Goal: Information Seeking & Learning: Learn about a topic

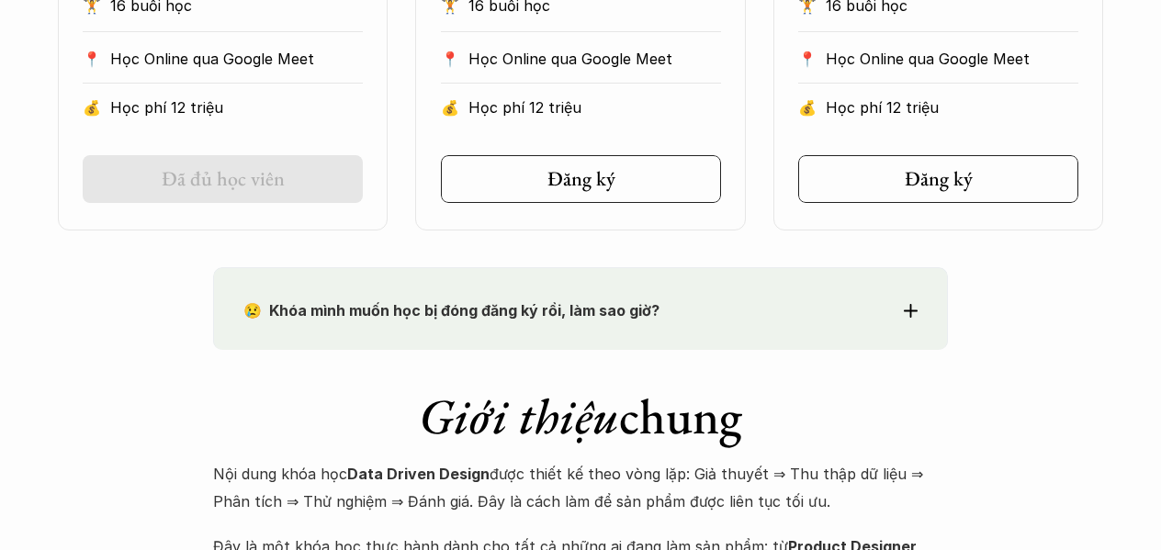
scroll to position [1653, 0]
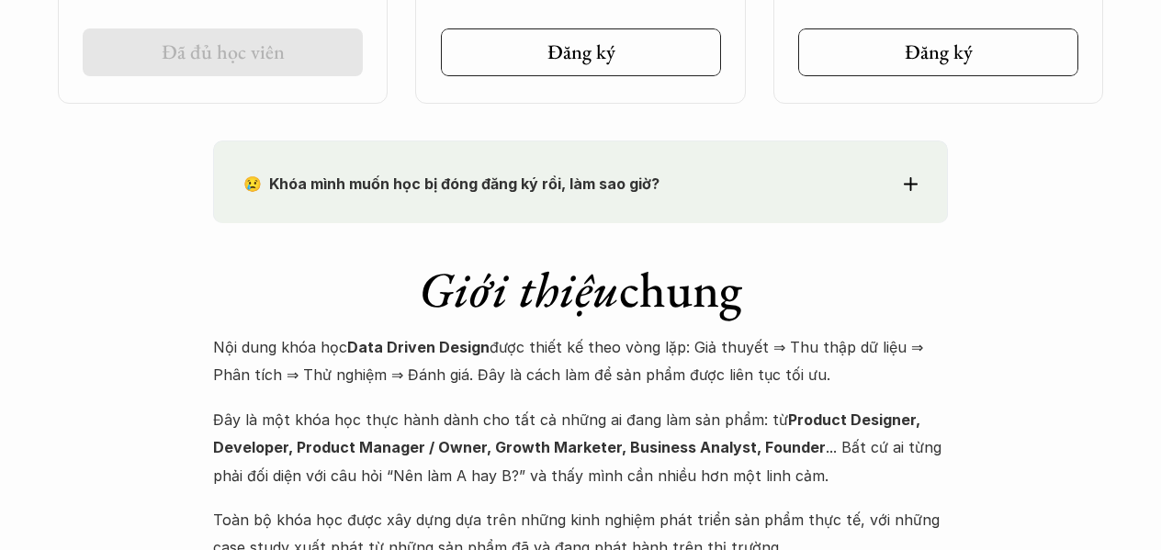
click at [646, 211] on div "😢 Khóa mình muốn học bị đóng đăng ký rồi, làm sao giờ? Chào bạn, Bọn mình rất t…" at bounding box center [580, 181] width 735 height 83
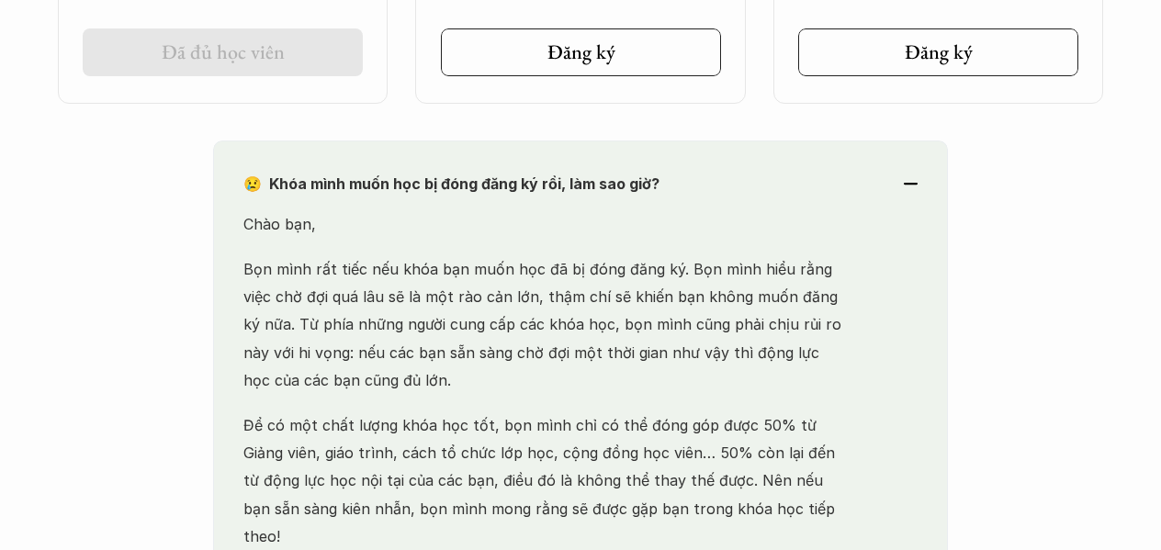
click at [658, 203] on div "😢 Khóa mình muốn học bị đóng đăng ký rồi, làm sao giờ? Chào bạn, Bọn mình rất t…" at bounding box center [580, 426] width 735 height 572
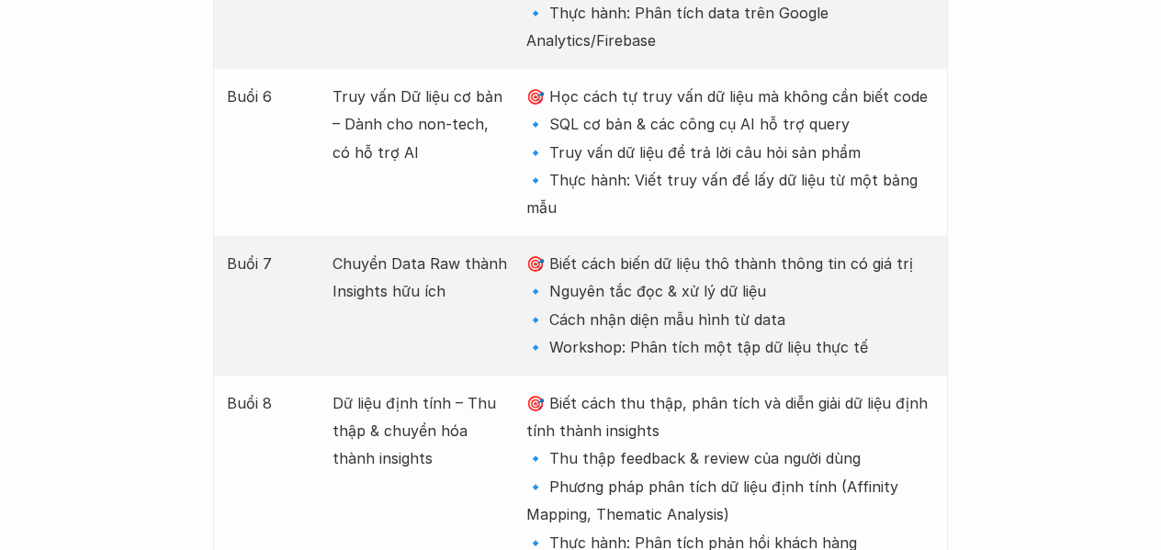
scroll to position [3398, 0]
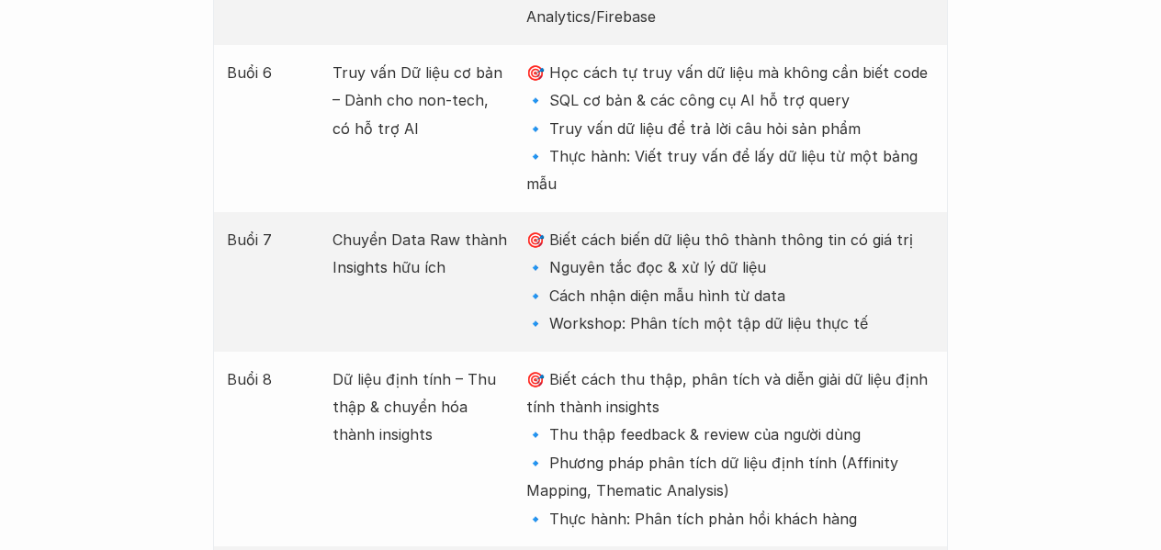
click at [838, 365] on p "🎯 Biết cách thu thập, phân tích và diễn giải dữ liệu định tính thành insights 🔹…" at bounding box center [730, 448] width 408 height 167
click at [643, 381] on p "🎯 Biết cách thu thập, phân tích và diễn giải dữ liệu định tính thành insights 🔹…" at bounding box center [730, 448] width 408 height 167
click at [688, 378] on p "🎯 Biết cách thu thập, phân tích và diễn giải dữ liệu định tính thành insights 🔹…" at bounding box center [730, 448] width 408 height 167
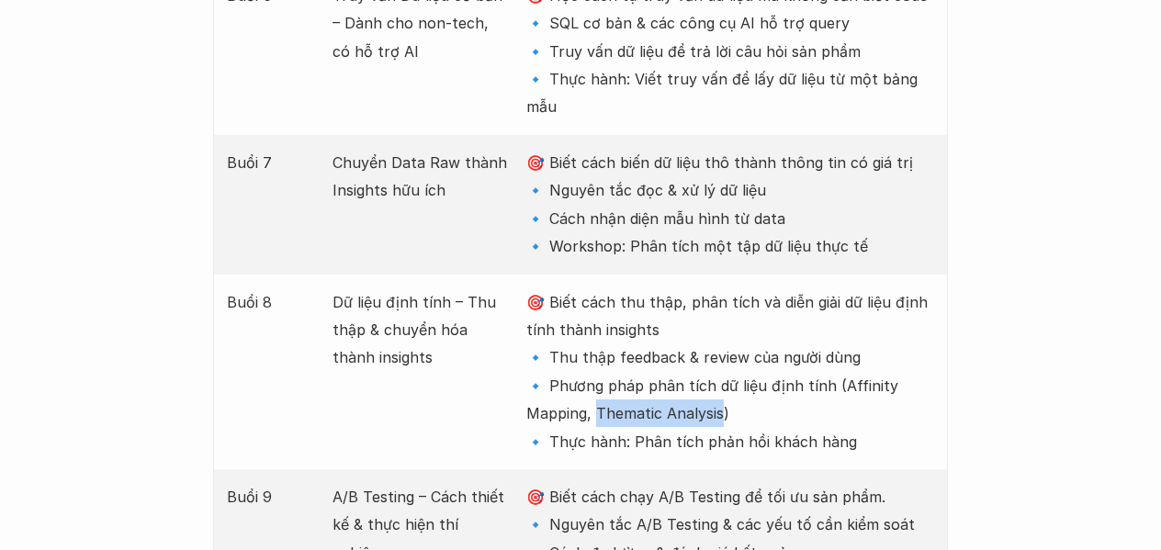
scroll to position [3581, 0]
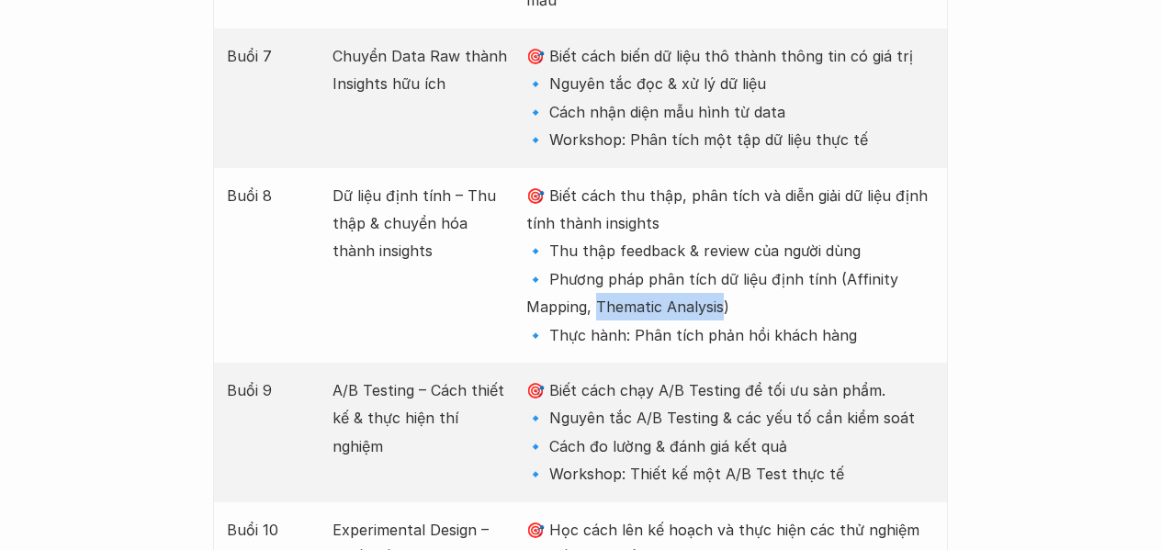
drag, startPoint x: 545, startPoint y: 267, endPoint x: 849, endPoint y: 328, distance: 309.0
click at [849, 377] on p "🎯 Biết cách chạy A/B Testing để tối ưu sản phẩm. 🔹 Nguyên tắc A/B Testing & các…" at bounding box center [730, 433] width 408 height 112
click at [843, 377] on p "🎯 Biết cách chạy A/B Testing để tối ưu sản phẩm. 🔹 Nguyên tắc A/B Testing & các…" at bounding box center [730, 433] width 408 height 112
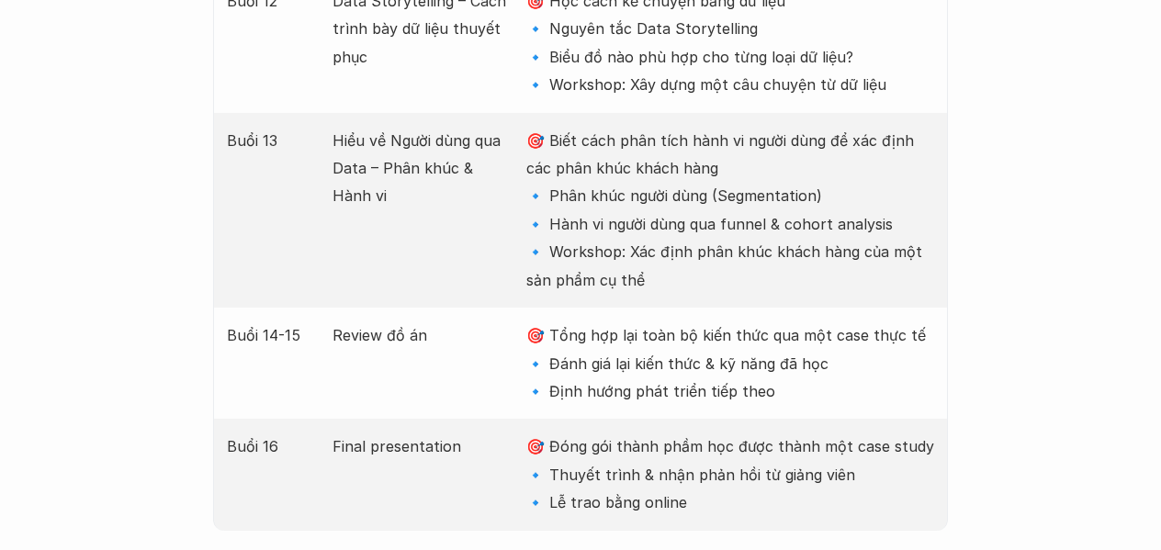
scroll to position [4500, 0]
